Goal: Obtain resource: Download file/media

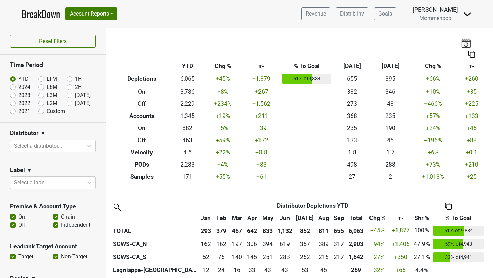
click at [465, 16] on img at bounding box center [468, 14] width 8 height 8
click at [454, 50] on link "Logout" at bounding box center [444, 49] width 53 height 11
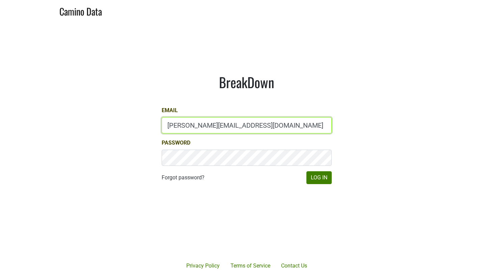
click at [224, 130] on input "anne@mommenpop.com" at bounding box center [247, 125] width 170 height 16
type input "anne@poewines.com"
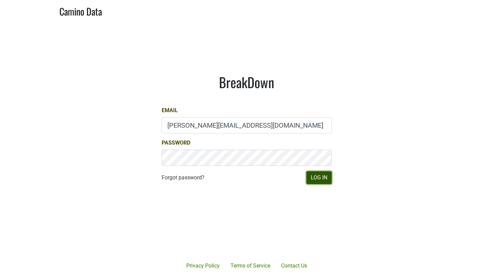
click at [322, 180] on button "Log In" at bounding box center [319, 177] width 25 height 13
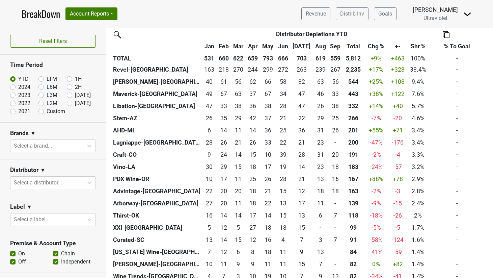
scroll to position [349, 0]
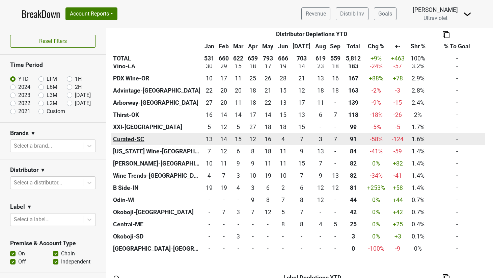
click at [136, 136] on th "Curated-SC" at bounding box center [156, 139] width 91 height 12
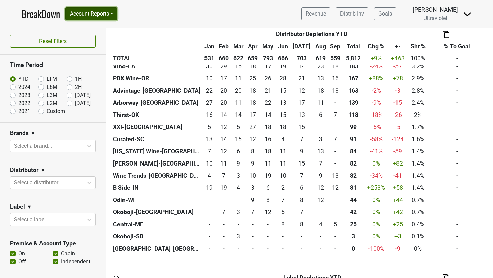
click at [109, 11] on button "Account Reports" at bounding box center [92, 13] width 52 height 13
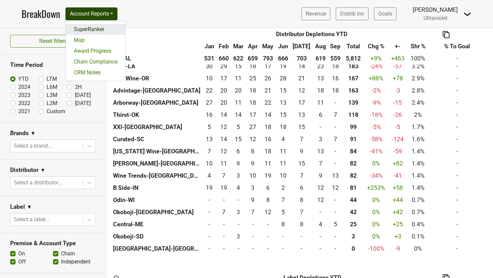
click at [101, 30] on link "SuperRanker" at bounding box center [96, 29] width 60 height 11
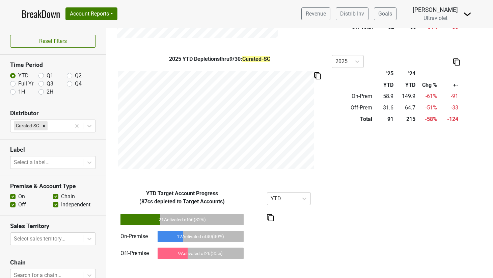
scroll to position [77, 0]
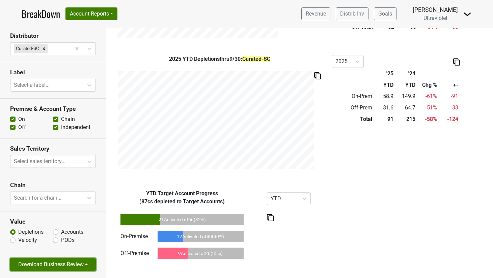
click at [52, 266] on button "Download Business Review" at bounding box center [53, 264] width 86 height 13
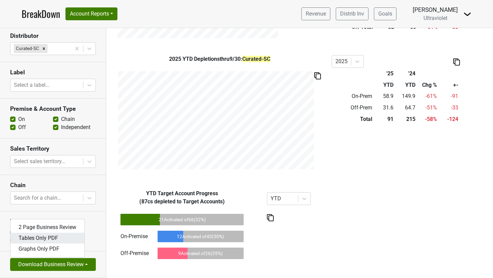
click at [73, 235] on link "Tables Only PDF" at bounding box center [47, 238] width 74 height 11
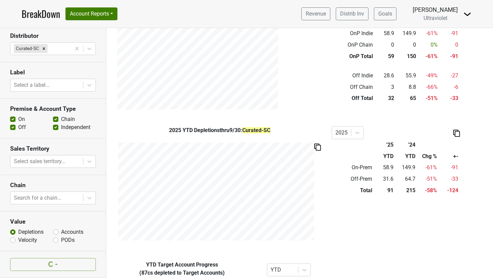
scroll to position [267, 0]
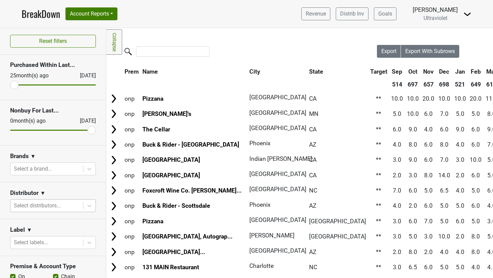
click at [68, 209] on div at bounding box center [47, 205] width 66 height 9
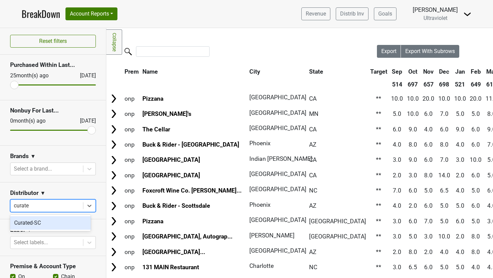
type input "curated"
click at [53, 223] on div "Curated-SC" at bounding box center [50, 223] width 81 height 14
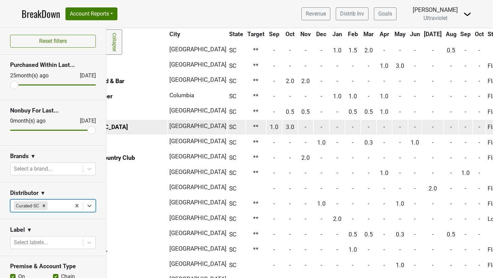
scroll to position [0, 103]
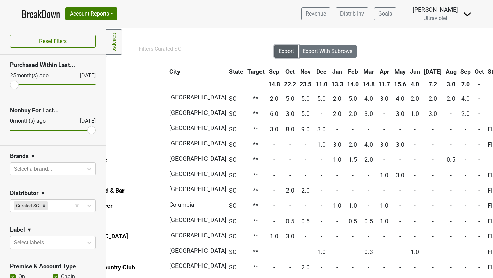
click at [280, 50] on span "Export" at bounding box center [286, 51] width 15 height 6
click at [356, 15] on link "Distrib Inv" at bounding box center [352, 13] width 33 height 13
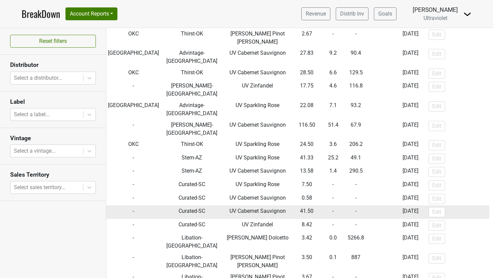
scroll to position [329, 0]
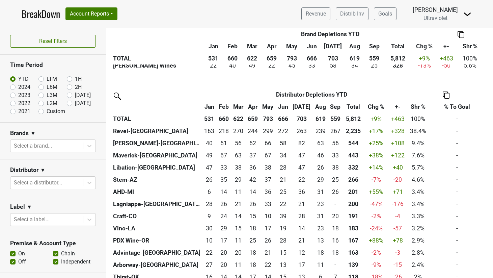
scroll to position [142, 0]
